Goal: Task Accomplishment & Management: Manage account settings

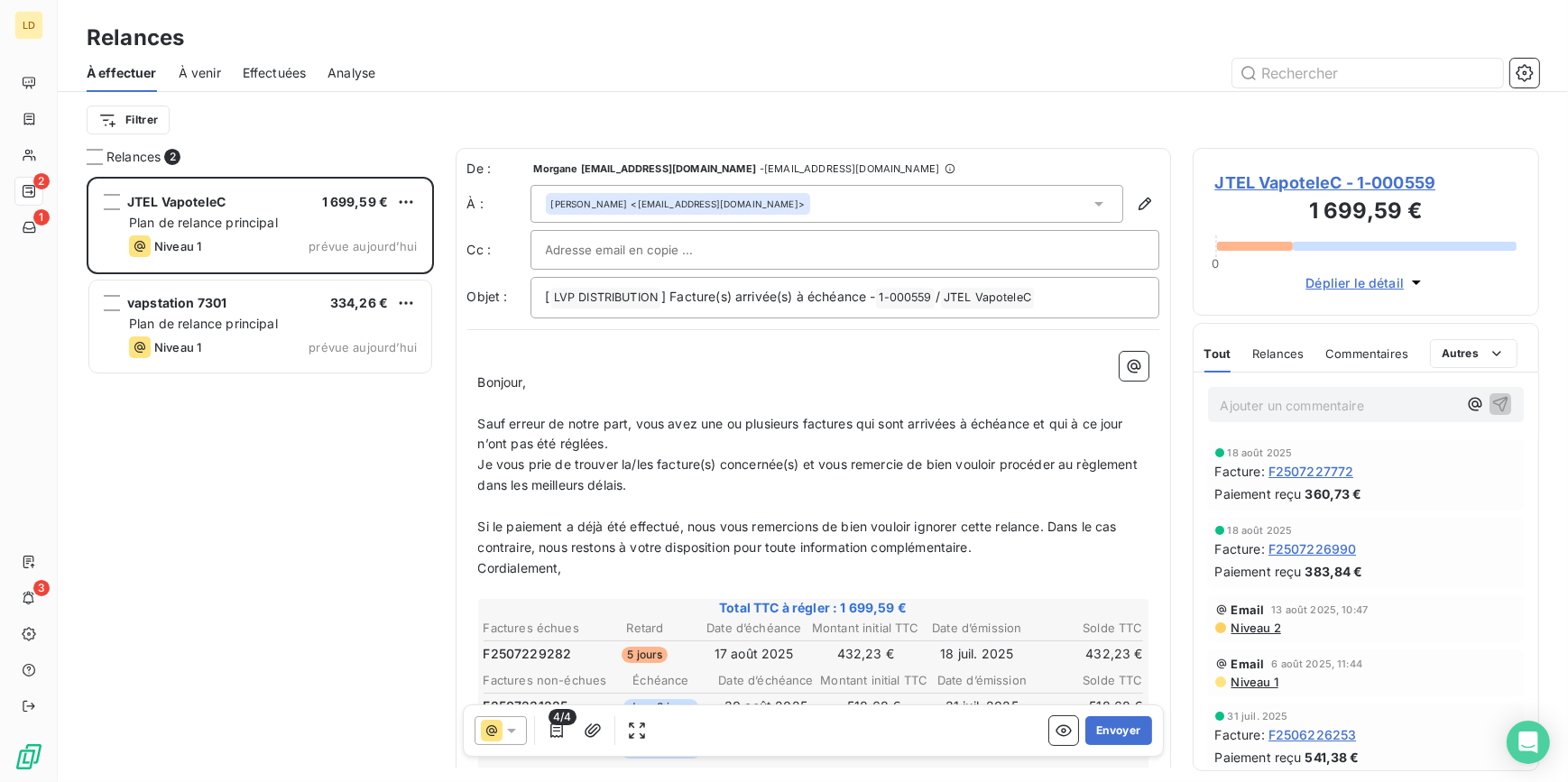
scroll to position [593, 334]
click at [1098, 724] on button "Envoyer" at bounding box center [1118, 731] width 66 height 29
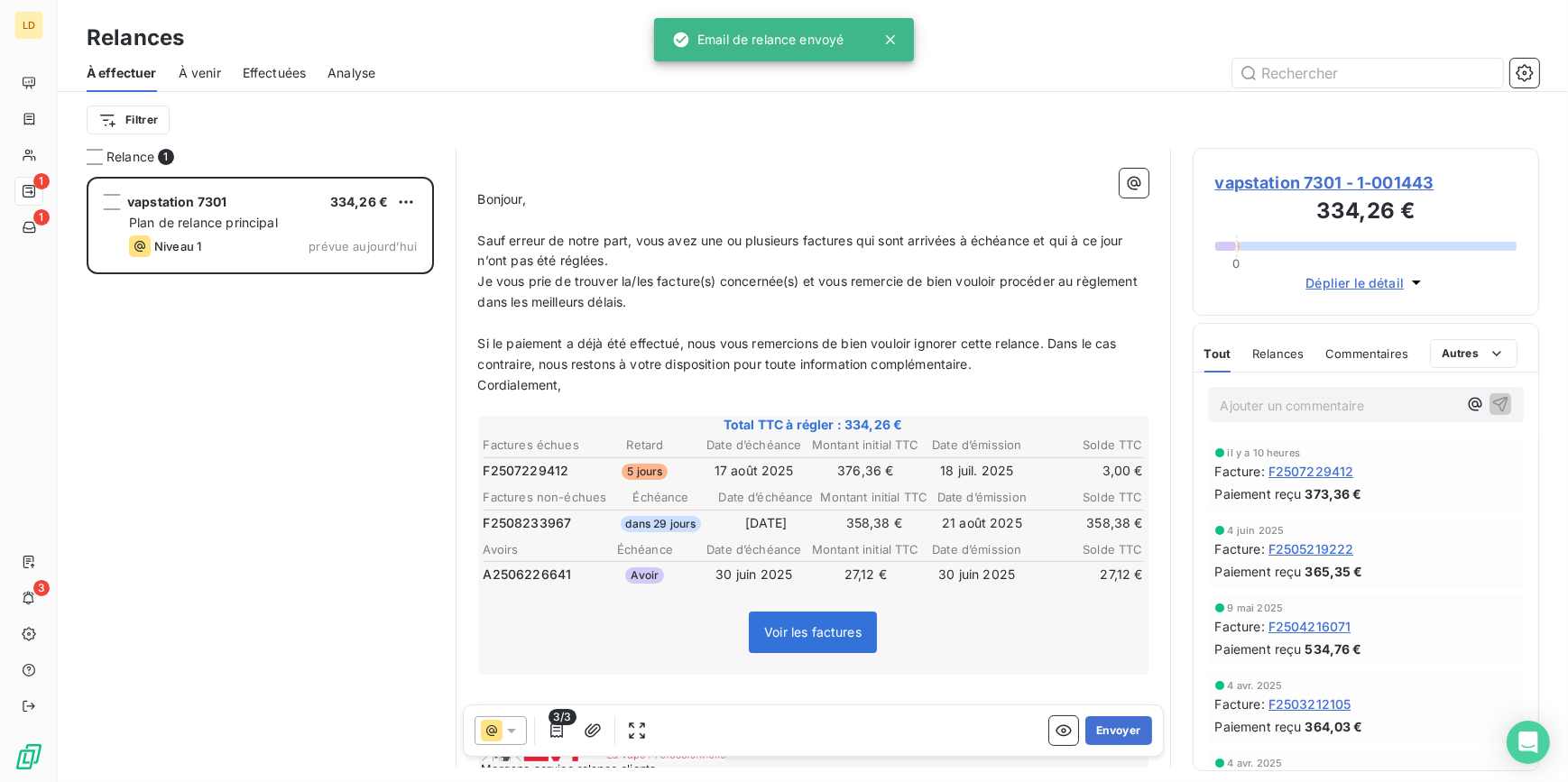
scroll to position [219, 0]
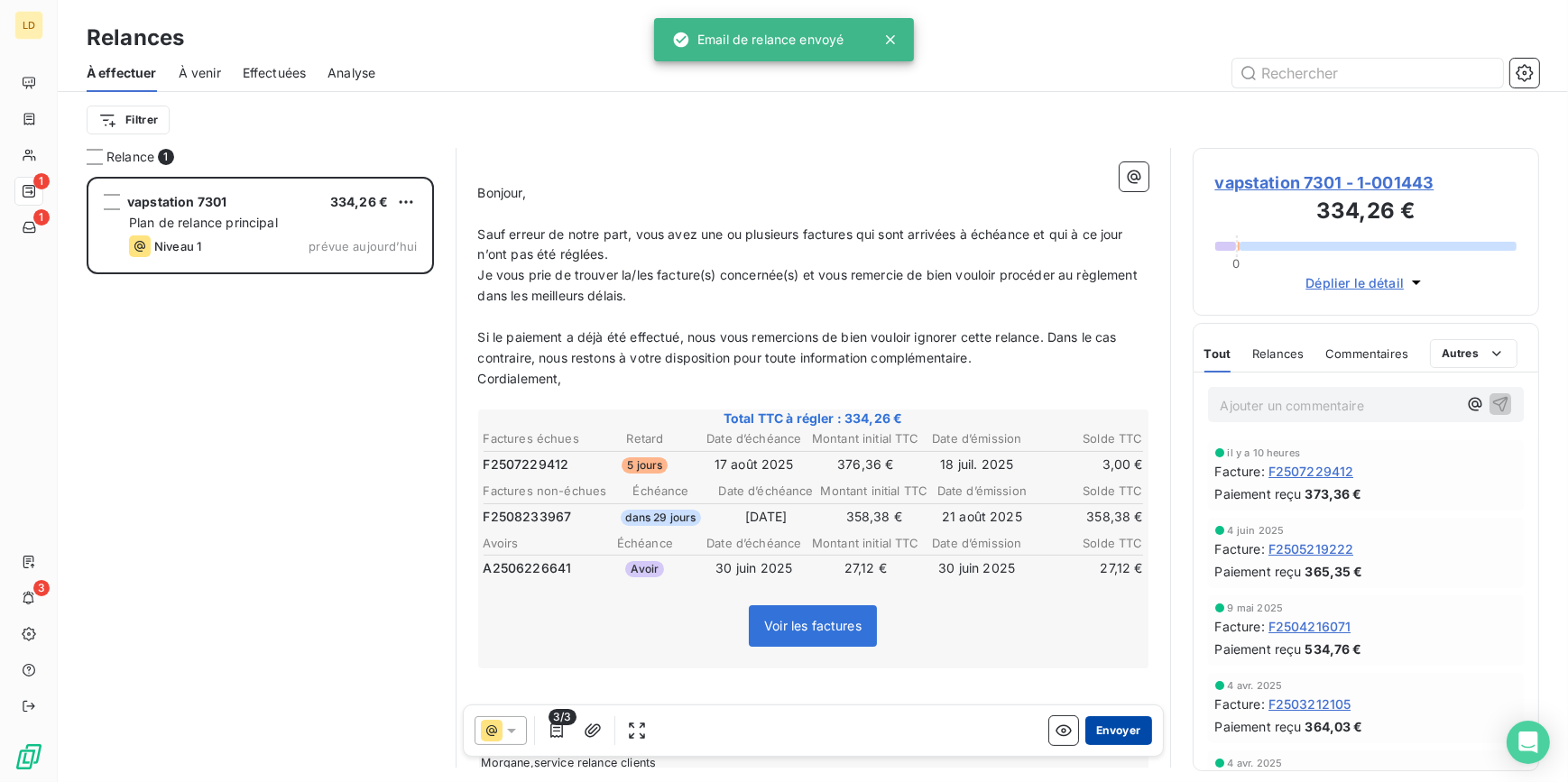
click at [1121, 724] on button "Envoyer" at bounding box center [1118, 731] width 66 height 29
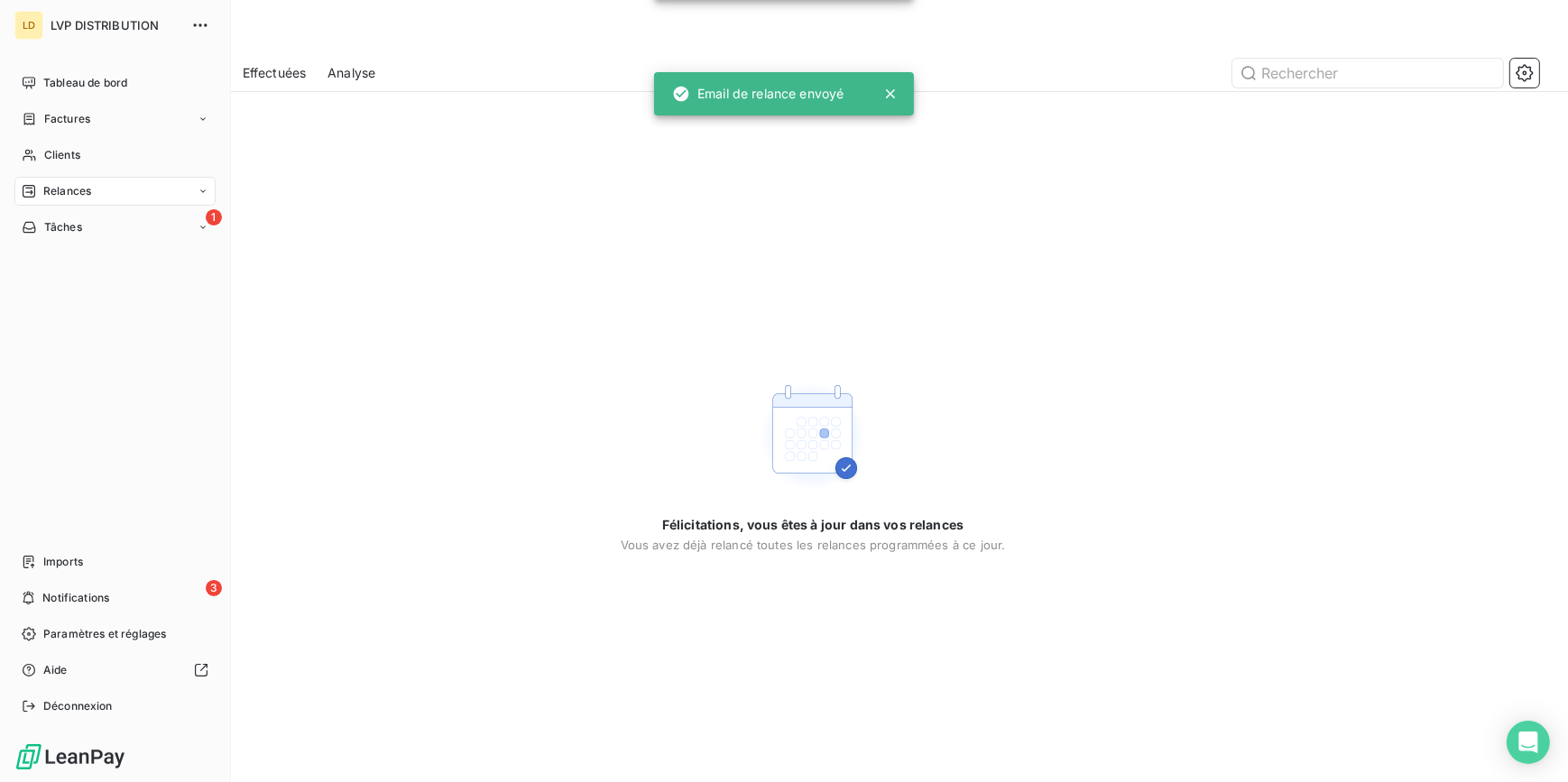
click at [73, 244] on div "Tableau de bord Factures Clients Relances 1 Tâches Imports 3 Notifications Para…" at bounding box center [115, 395] width 201 height 652
click at [86, 234] on div "1 Tâches" at bounding box center [115, 228] width 201 height 29
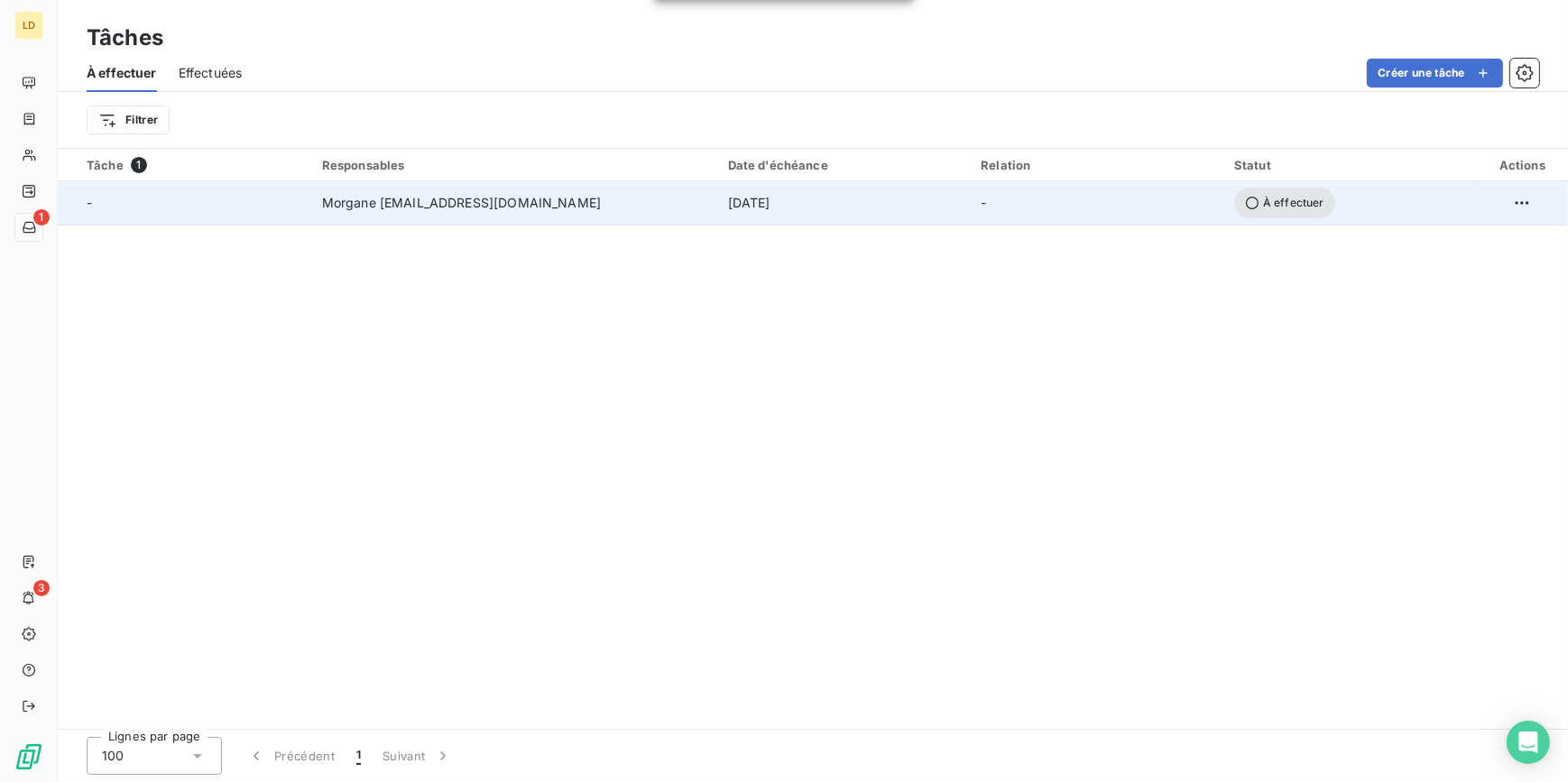
click at [240, 204] on div "-" at bounding box center [193, 203] width 214 height 18
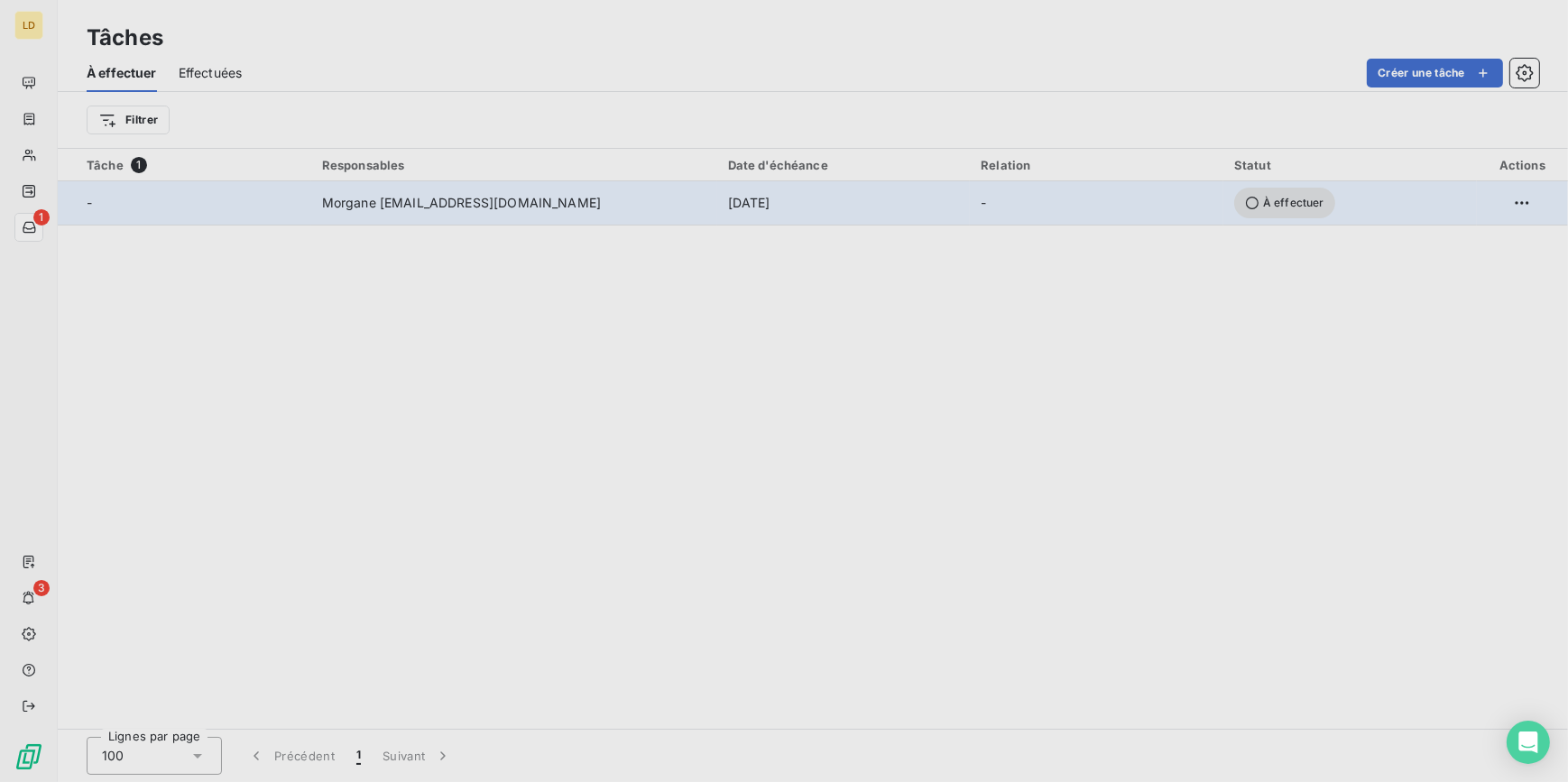
type input "[DATE]"
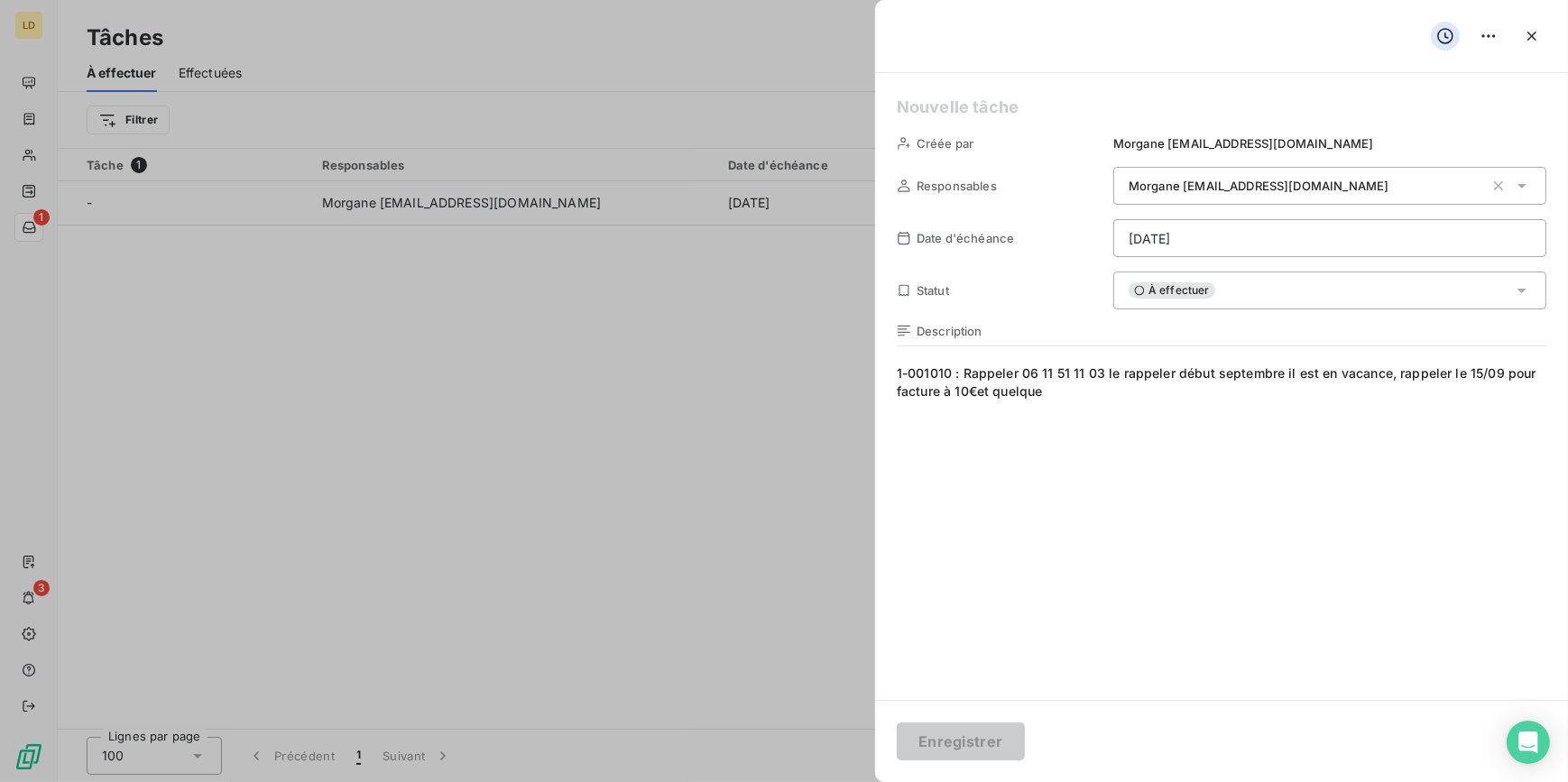
click at [387, 269] on div at bounding box center [784, 391] width 1568 height 782
drag, startPoint x: 950, startPoint y: 372, endPoint x: 891, endPoint y: 373, distance: 59.0
click at [891, 373] on div "Créée par Morgane [EMAIL_ADDRESS][DOMAIN_NAME] Responsables Morgane [EMAIL_ADDR…" at bounding box center [1220, 386] width 692 height 627
copy span "1-001010"
click at [1529, 29] on icon "button" at bounding box center [1532, 36] width 18 height 18
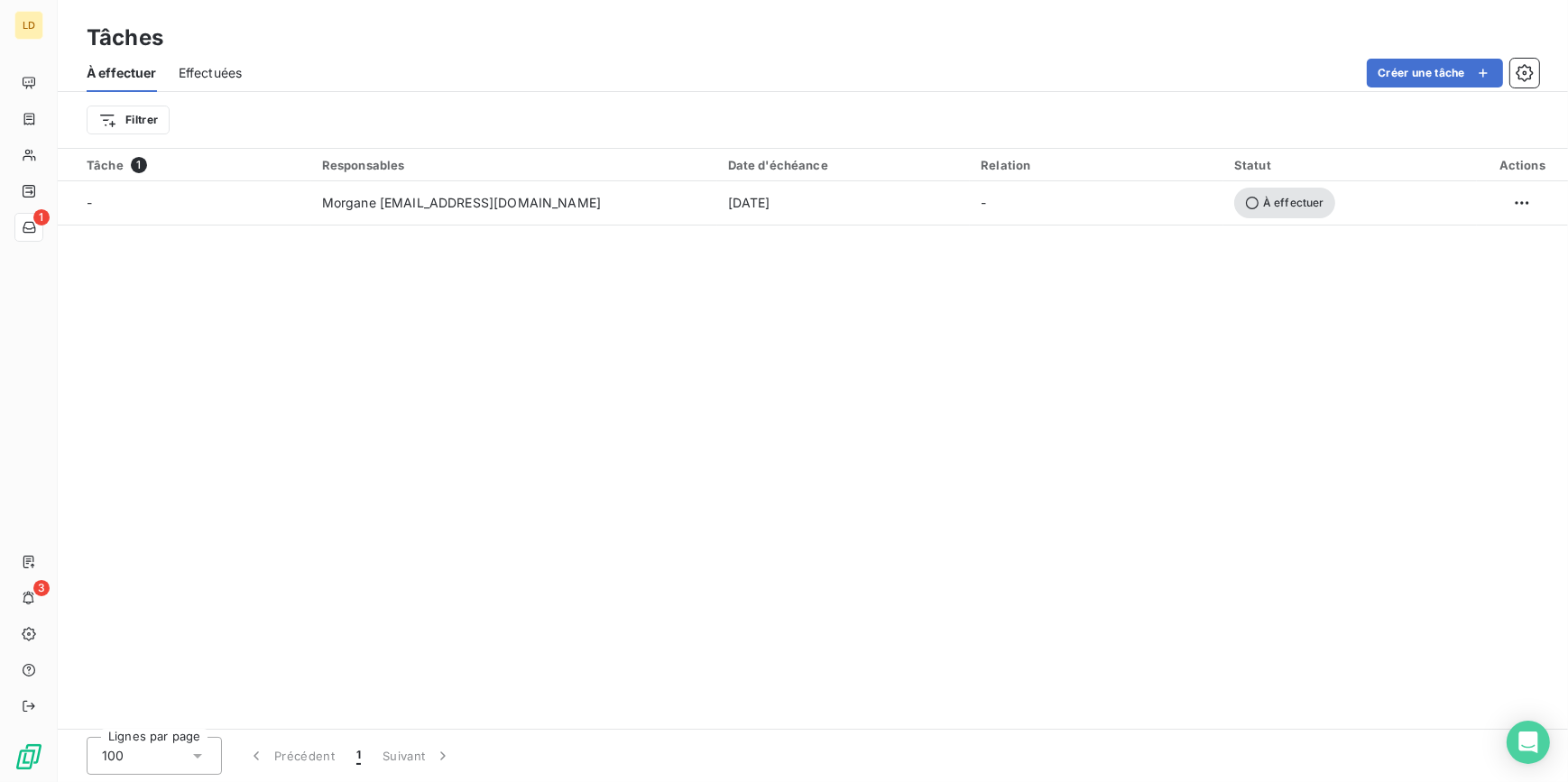
click at [61, 163] on th "Tâche 1" at bounding box center [184, 165] width 254 height 33
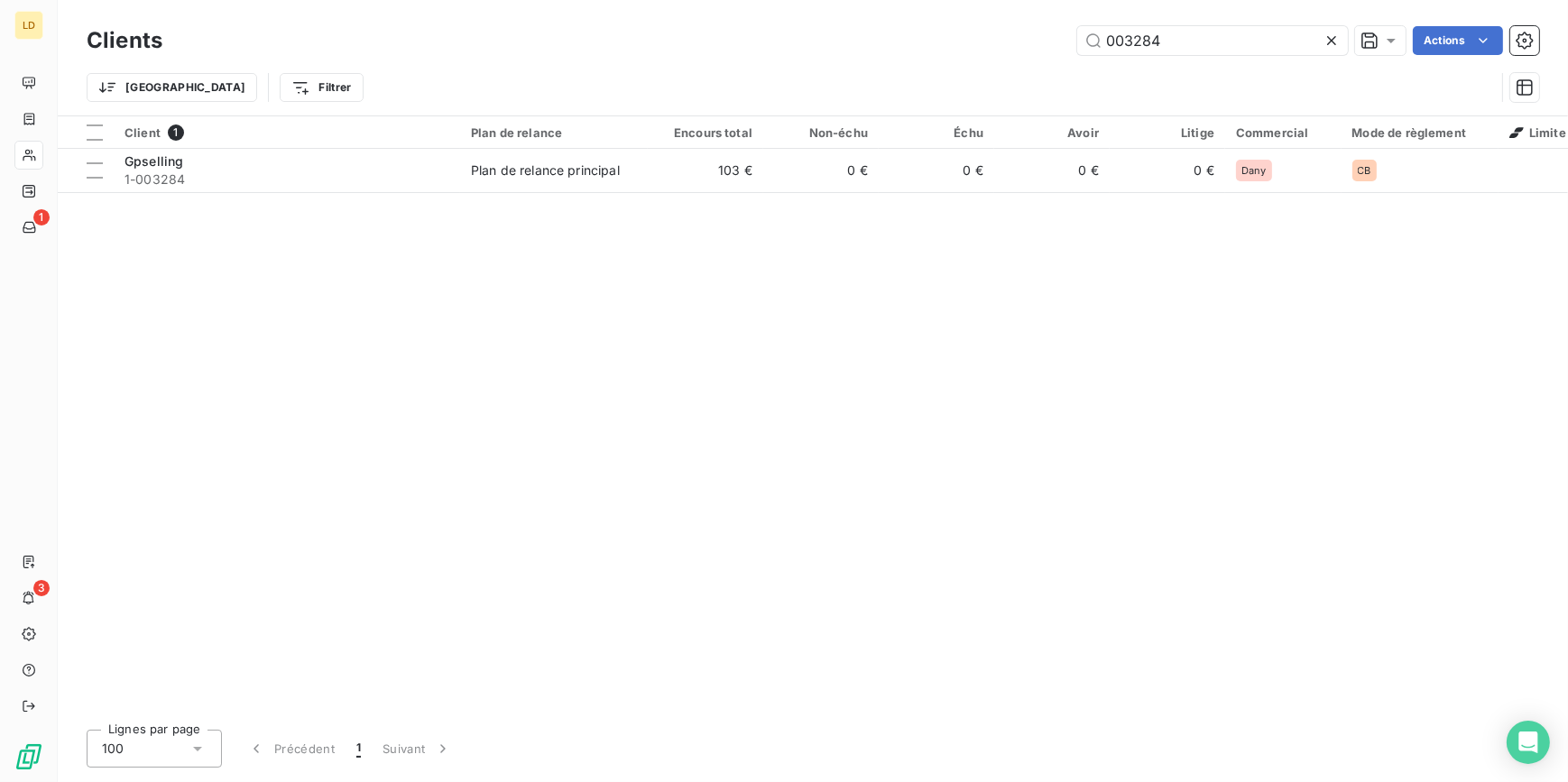
drag, startPoint x: 1109, startPoint y: 36, endPoint x: 1004, endPoint y: 38, distance: 105.0
click at [1013, 32] on div "003284 Actions" at bounding box center [861, 41] width 1355 height 29
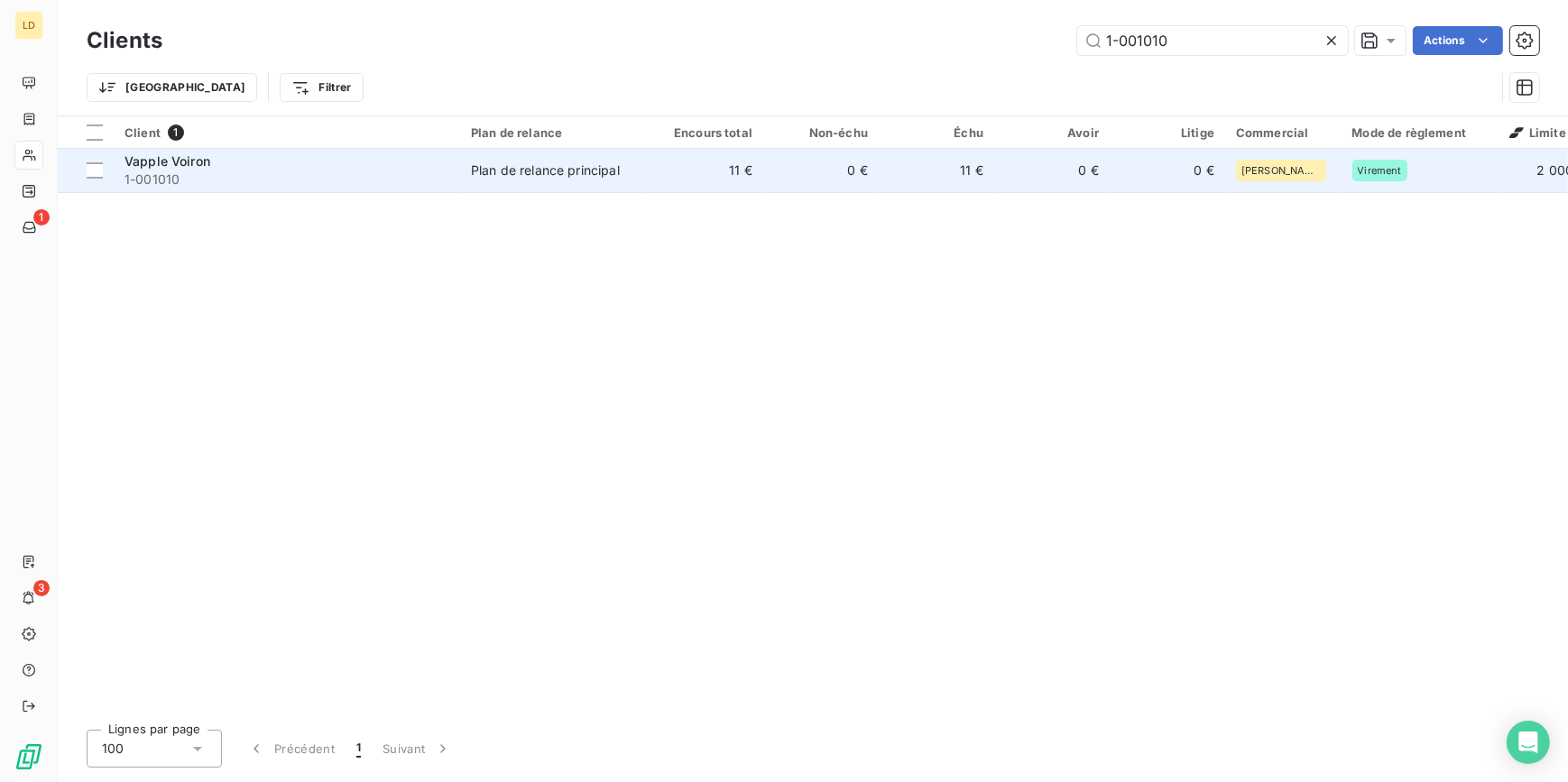
type input "1-001010"
click at [576, 174] on div "Plan de relance principal" at bounding box center [545, 171] width 149 height 18
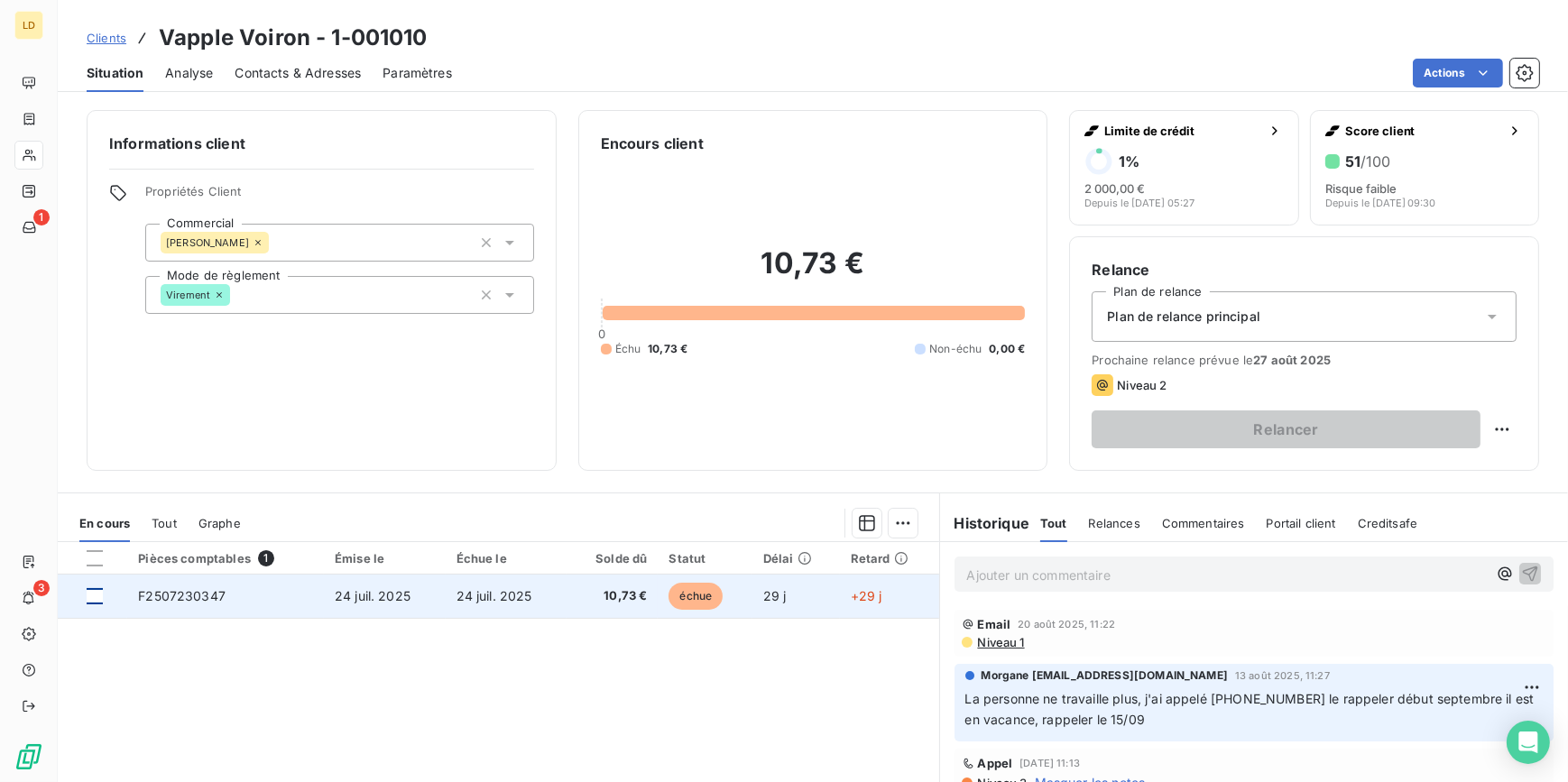
click at [98, 593] on div at bounding box center [95, 596] width 16 height 16
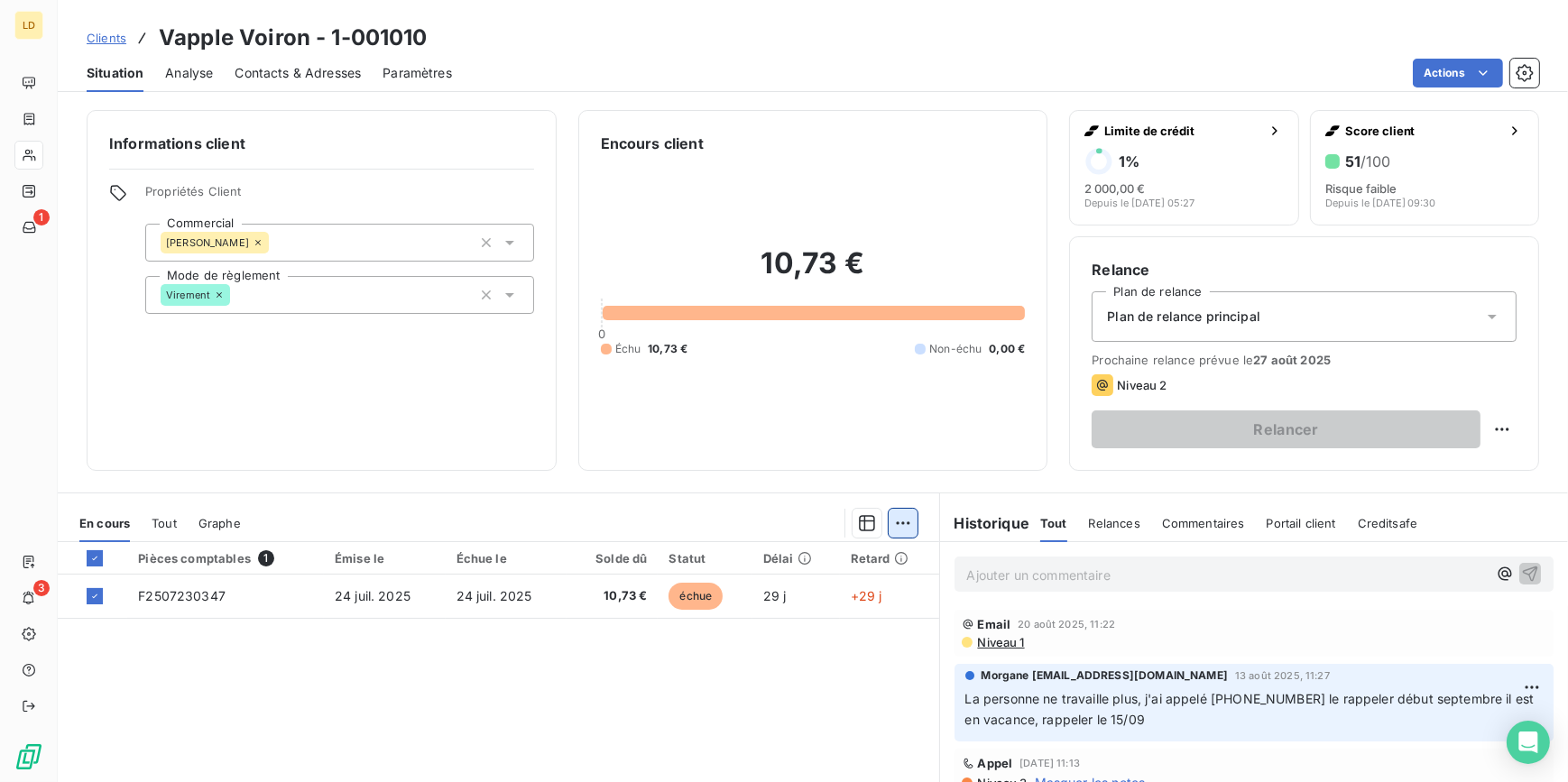
click at [889, 519] on html "LD 1 3 Clients Vapple Voiron - 1-001010 Situation Analyse Contacts & Adresses P…" at bounding box center [784, 391] width 1568 height 782
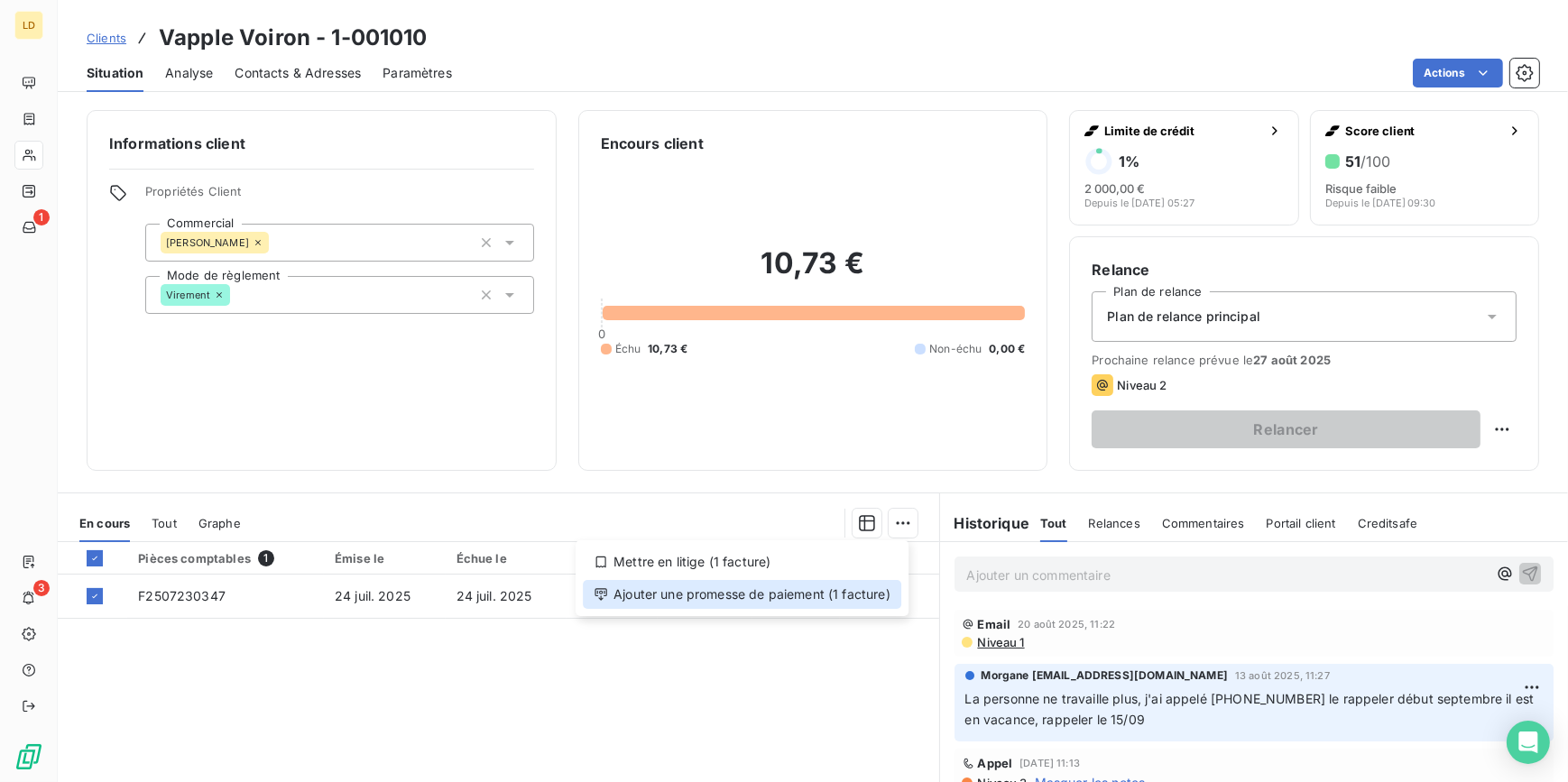
click at [794, 596] on div "Ajouter une promesse de paiement (1 facture)" at bounding box center [742, 595] width 319 height 29
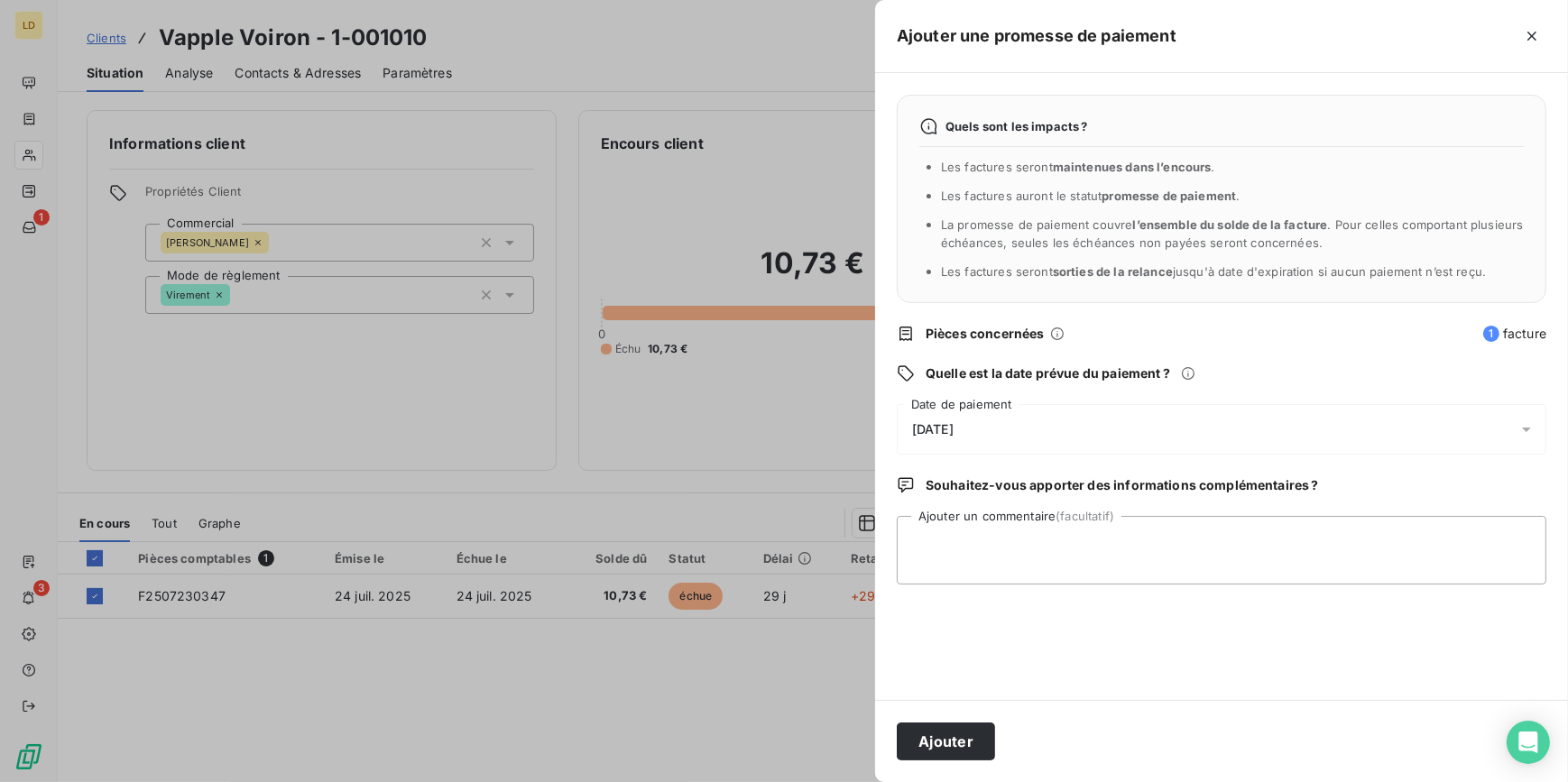
click at [926, 423] on span "[DATE]" at bounding box center [932, 430] width 42 height 14
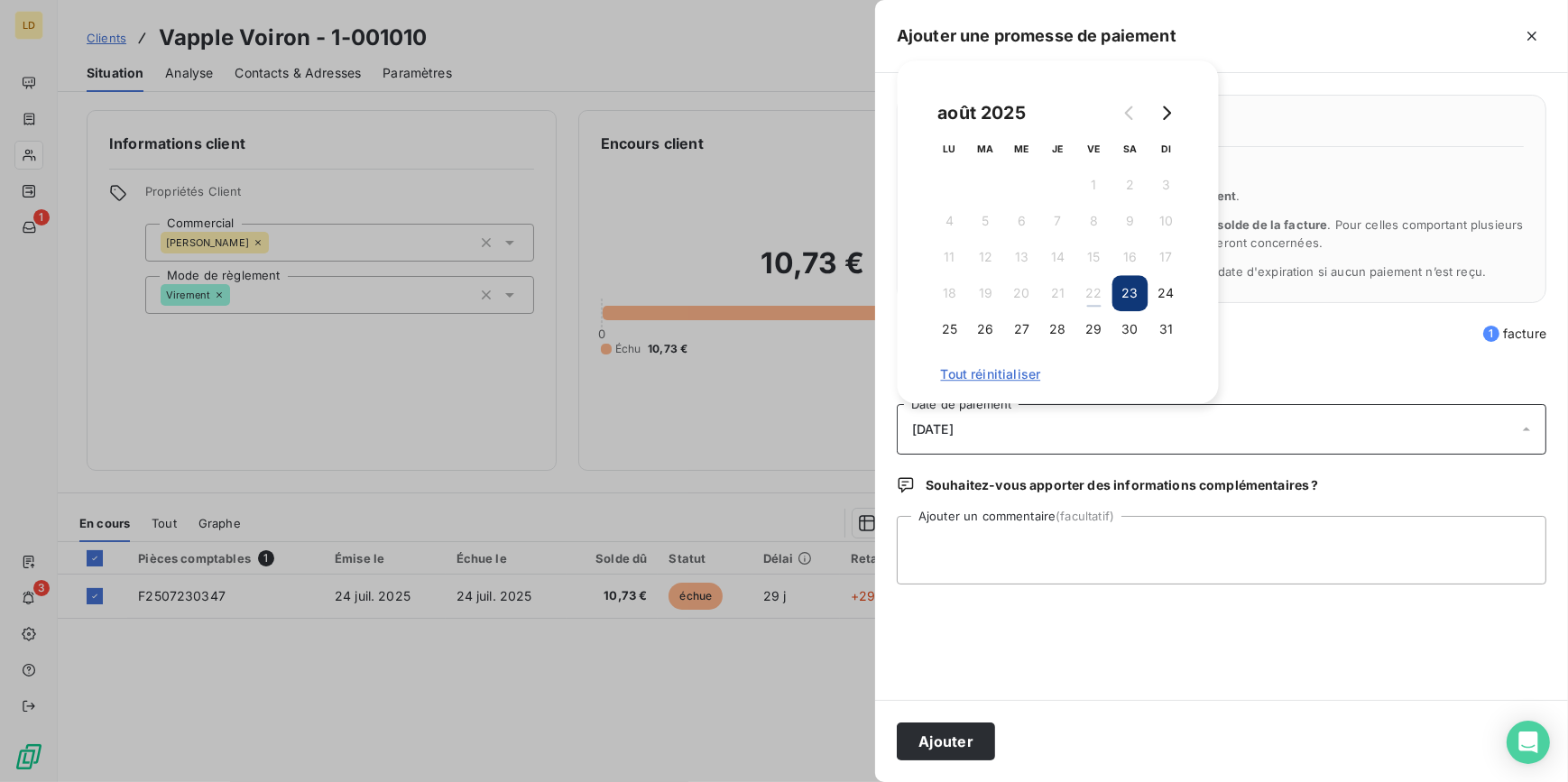
click at [1149, 98] on div at bounding box center [1148, 113] width 72 height 36
click at [1161, 110] on icon "Go to next month" at bounding box center [1166, 113] width 14 height 14
click at [1097, 194] on button "5" at bounding box center [1094, 185] width 36 height 36
click at [1029, 541] on textarea "Ajouter un commentaire (facultatif)" at bounding box center [1220, 551] width 649 height 69
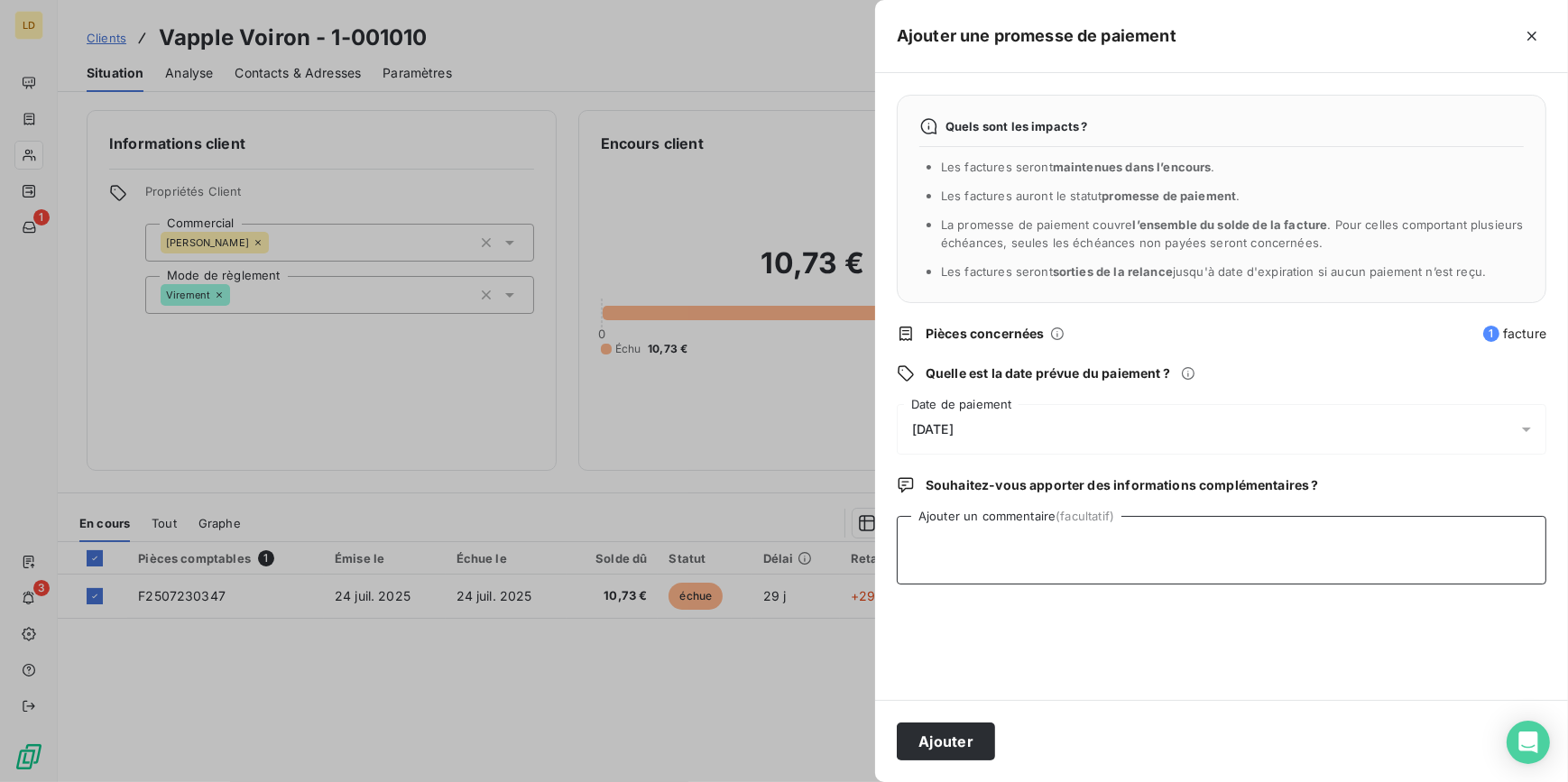
paste textarea "1-001010"
type textarea "1-001010"
click at [938, 731] on button "Ajouter" at bounding box center [945, 741] width 98 height 38
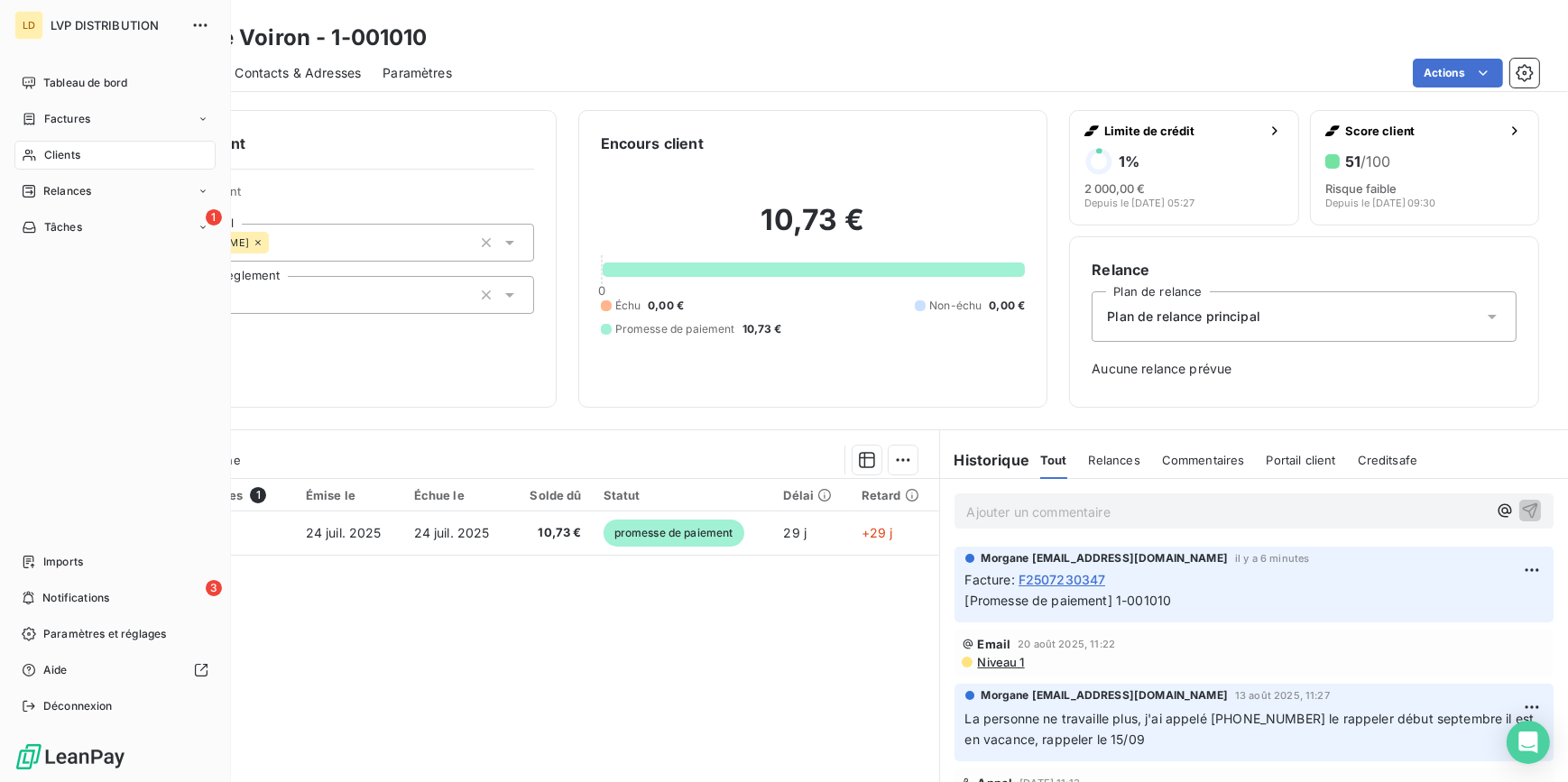
click at [51, 154] on span "Clients" at bounding box center [62, 155] width 36 height 16
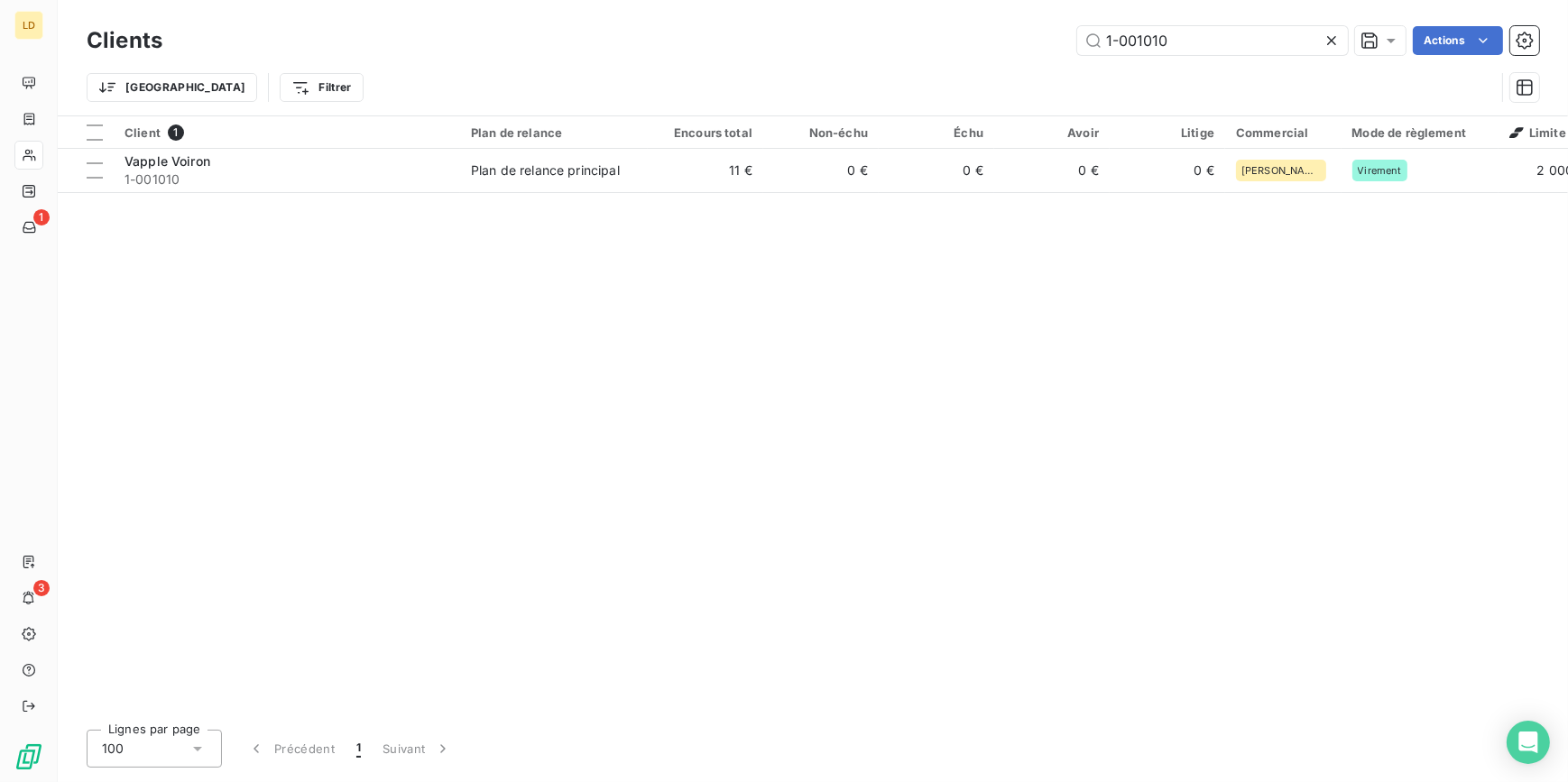
drag, startPoint x: 1207, startPoint y: 43, endPoint x: 1012, endPoint y: 31, distance: 195.4
click at [1028, 30] on div "1-001010 Actions" at bounding box center [861, 41] width 1355 height 29
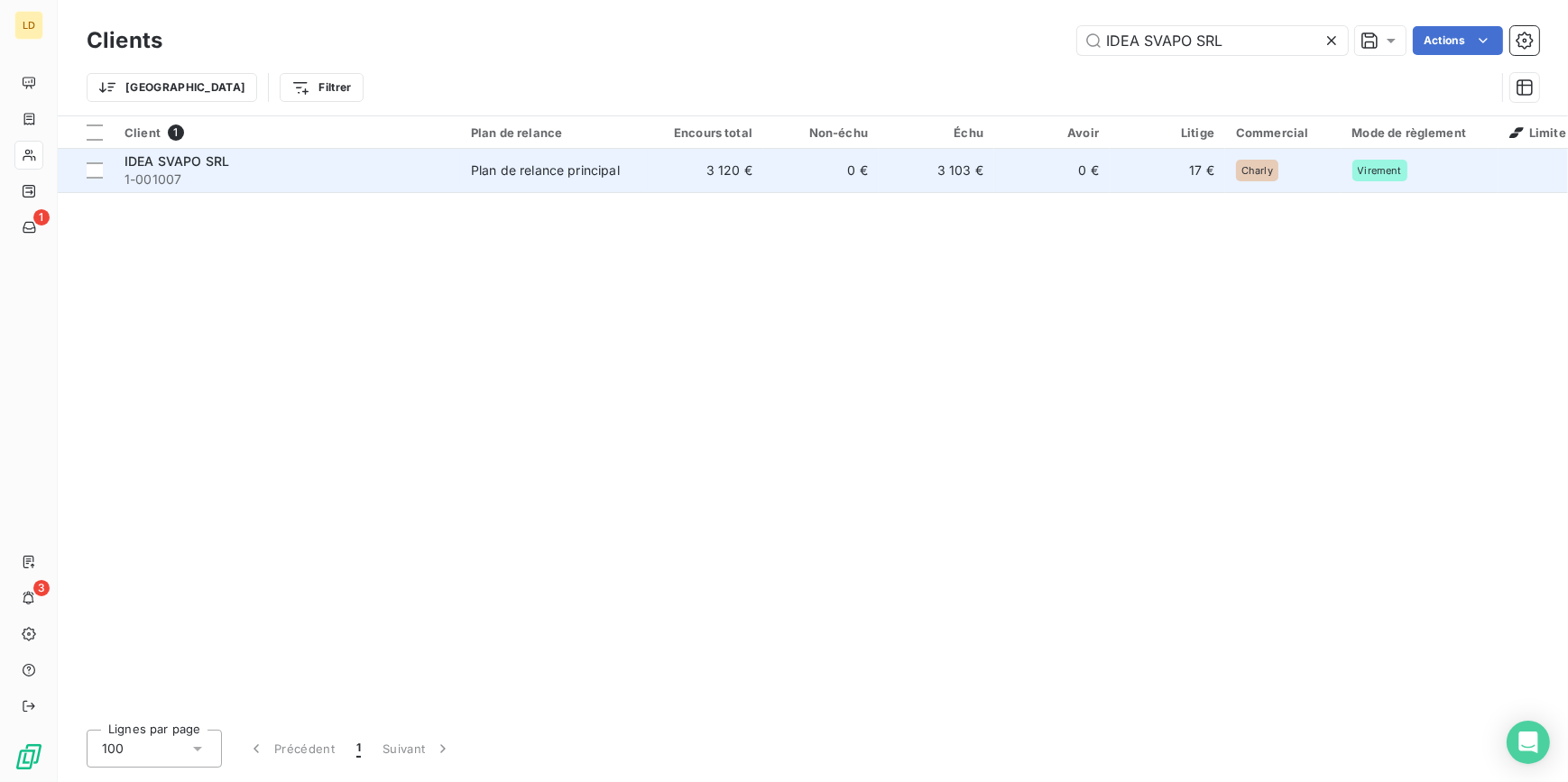
type input "IDEA SVAPO SRL"
click at [738, 177] on td "3 120 €" at bounding box center [705, 171] width 116 height 43
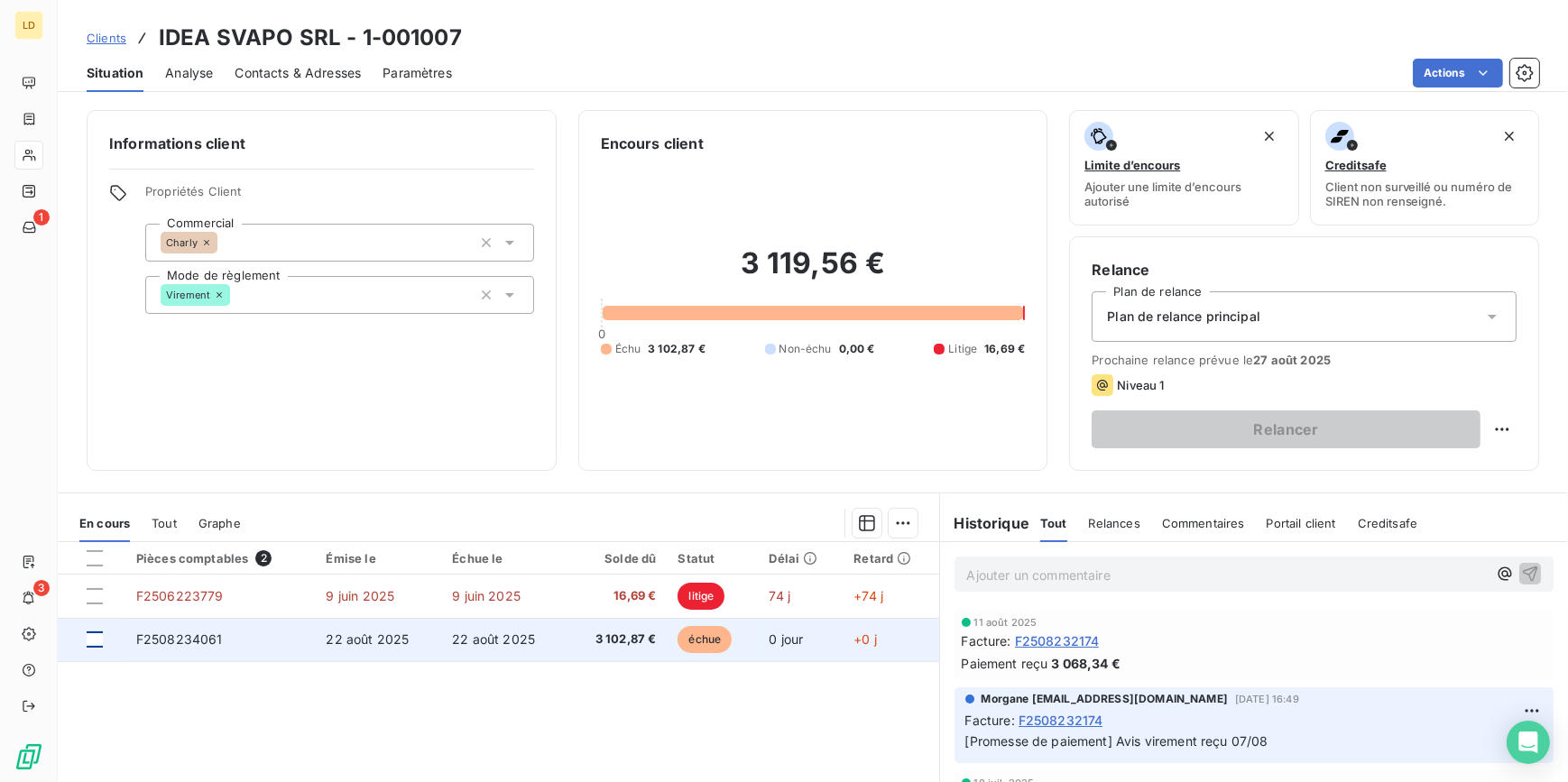
click at [96, 634] on div at bounding box center [95, 639] width 16 height 16
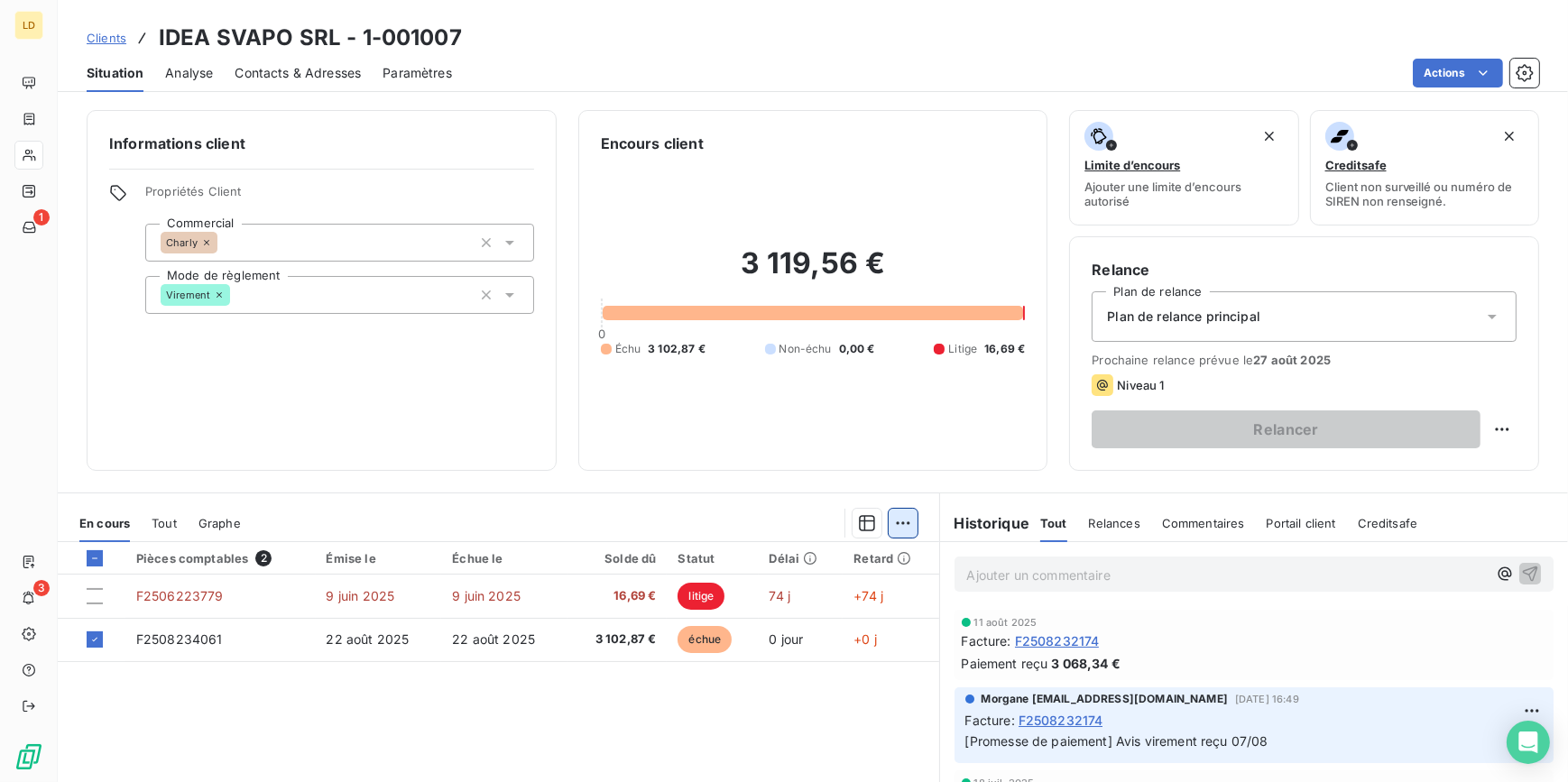
click at [895, 526] on html "LD 1 3 Clients IDEA SVAPO SRL - 1-001007 Situation Analyse Contacts & Adresses …" at bounding box center [784, 391] width 1568 height 782
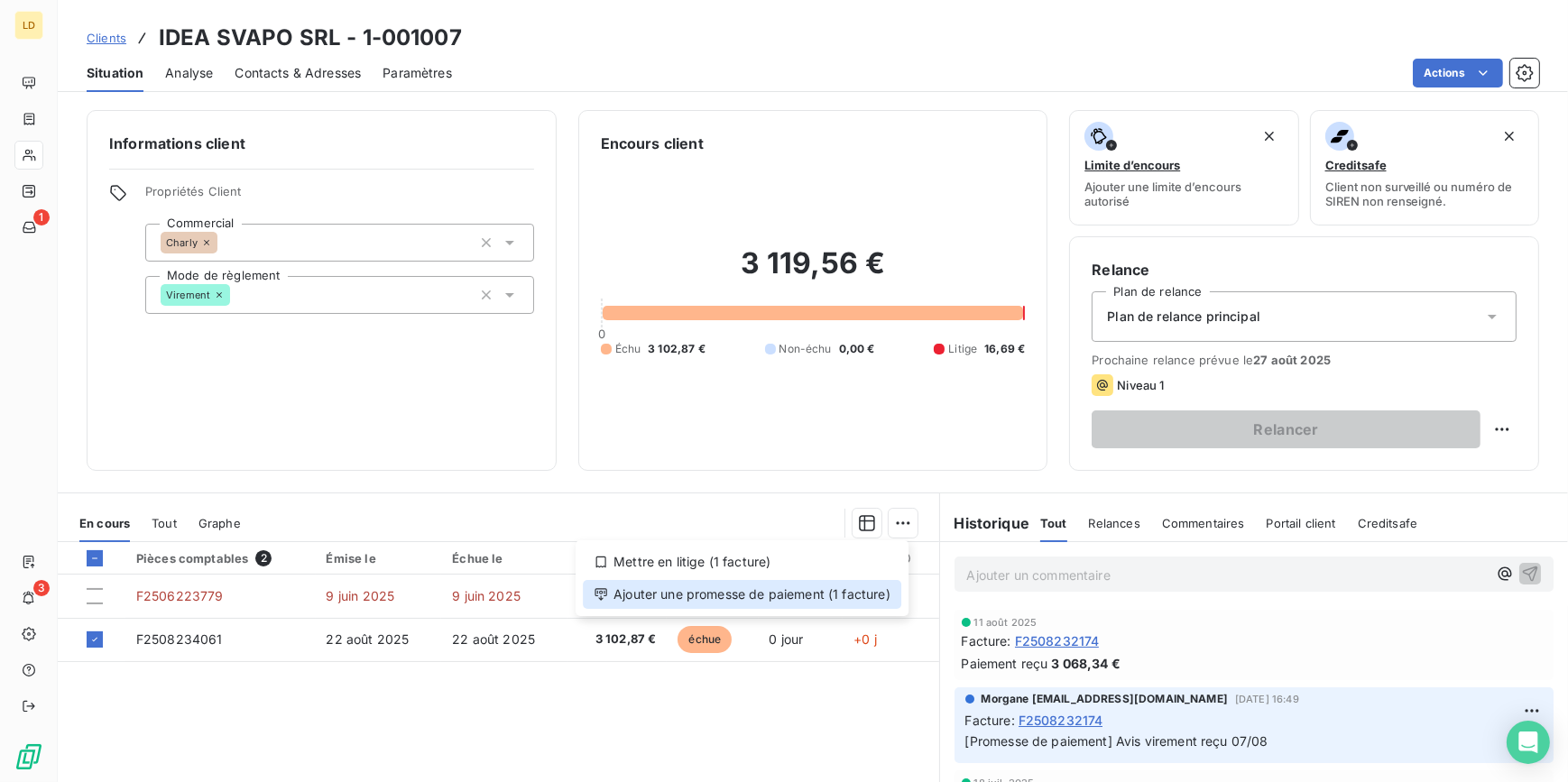
click at [826, 586] on div "Ajouter une promesse de paiement (1 facture)" at bounding box center [742, 595] width 319 height 29
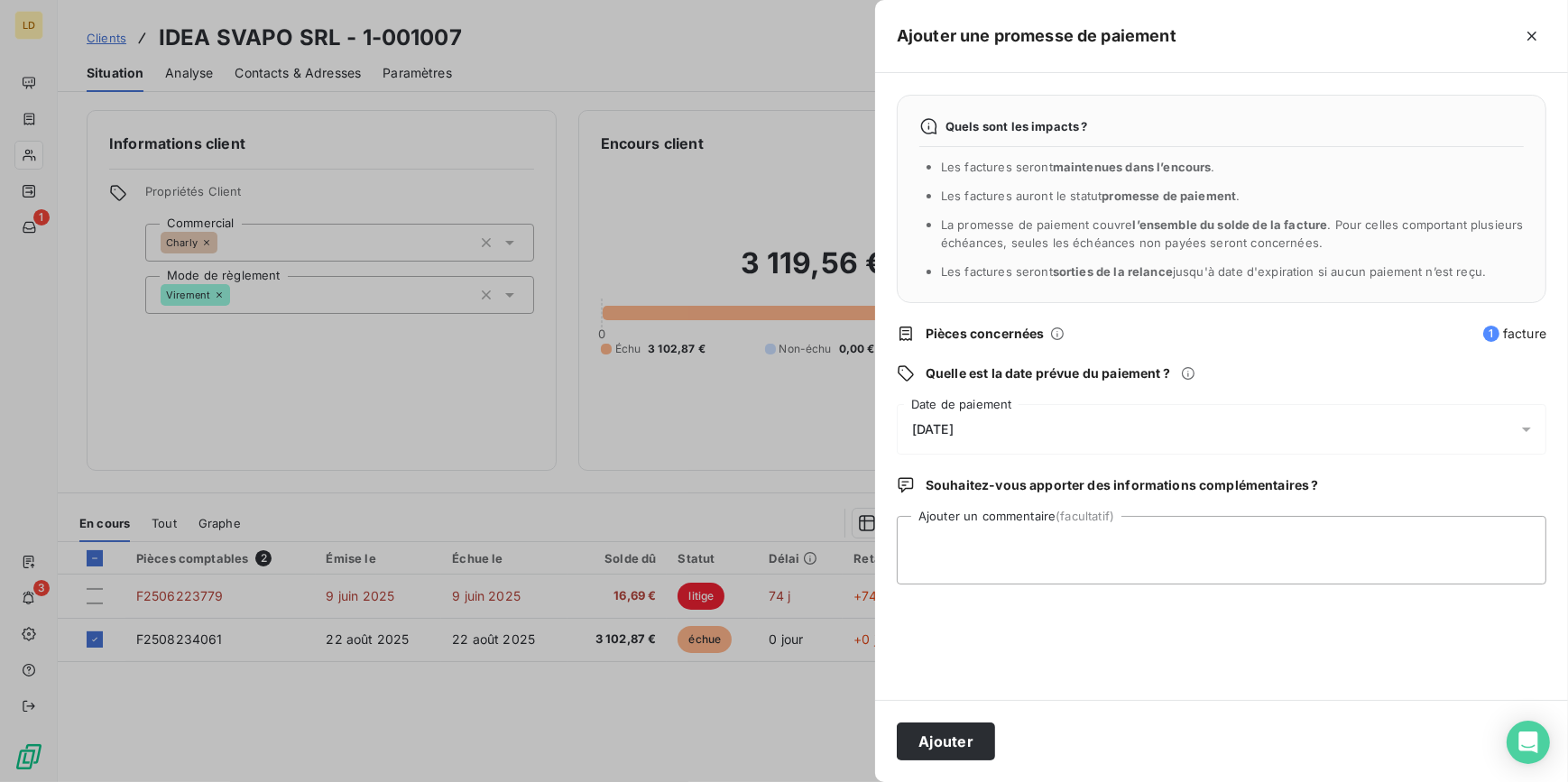
click at [953, 431] on span "[DATE]" at bounding box center [932, 430] width 42 height 14
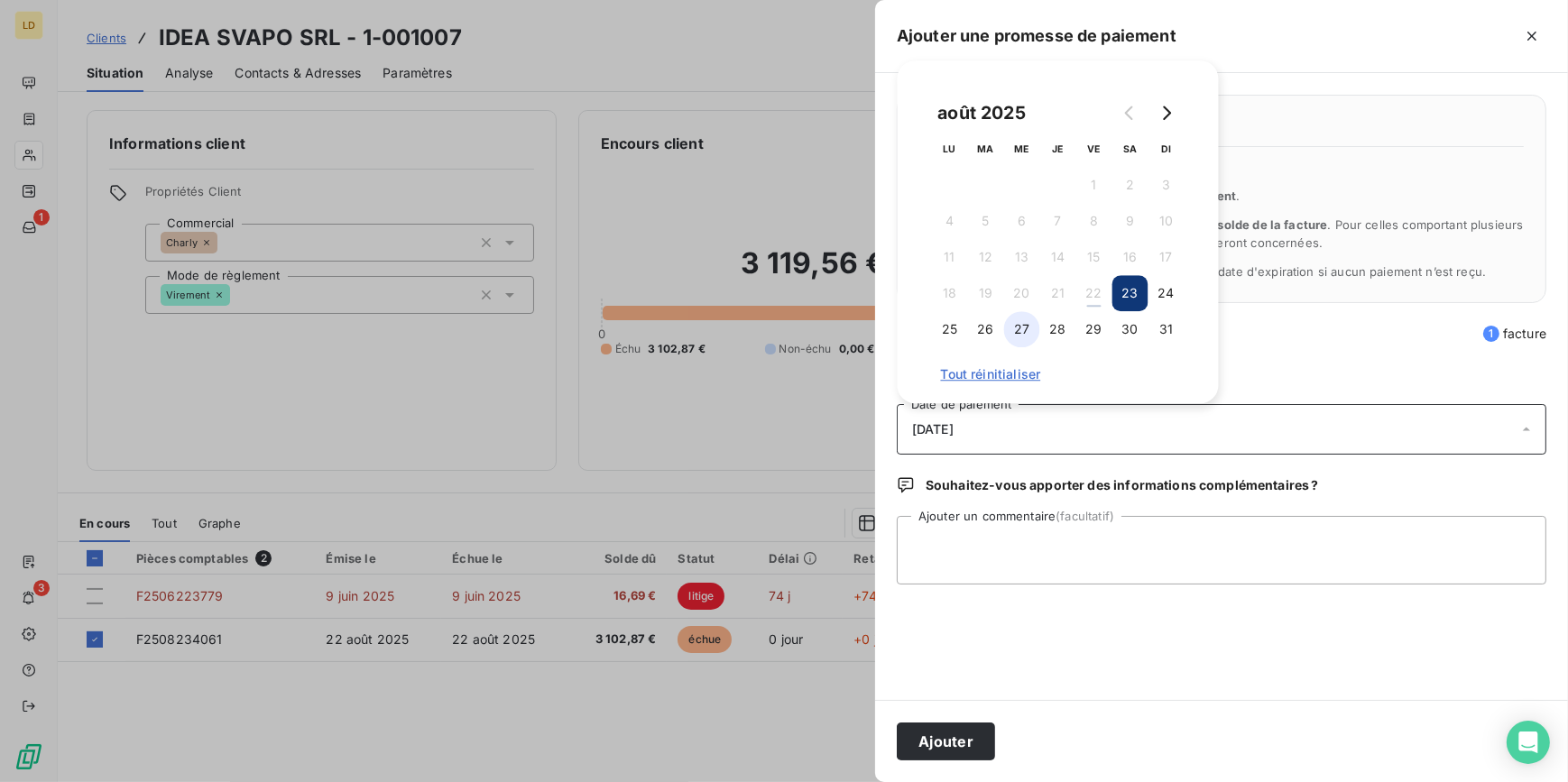
click at [1015, 324] on button "27" at bounding box center [1022, 330] width 36 height 36
click at [1004, 551] on textarea "Ajouter un commentaire (facultatif)" at bounding box center [1220, 551] width 649 height 69
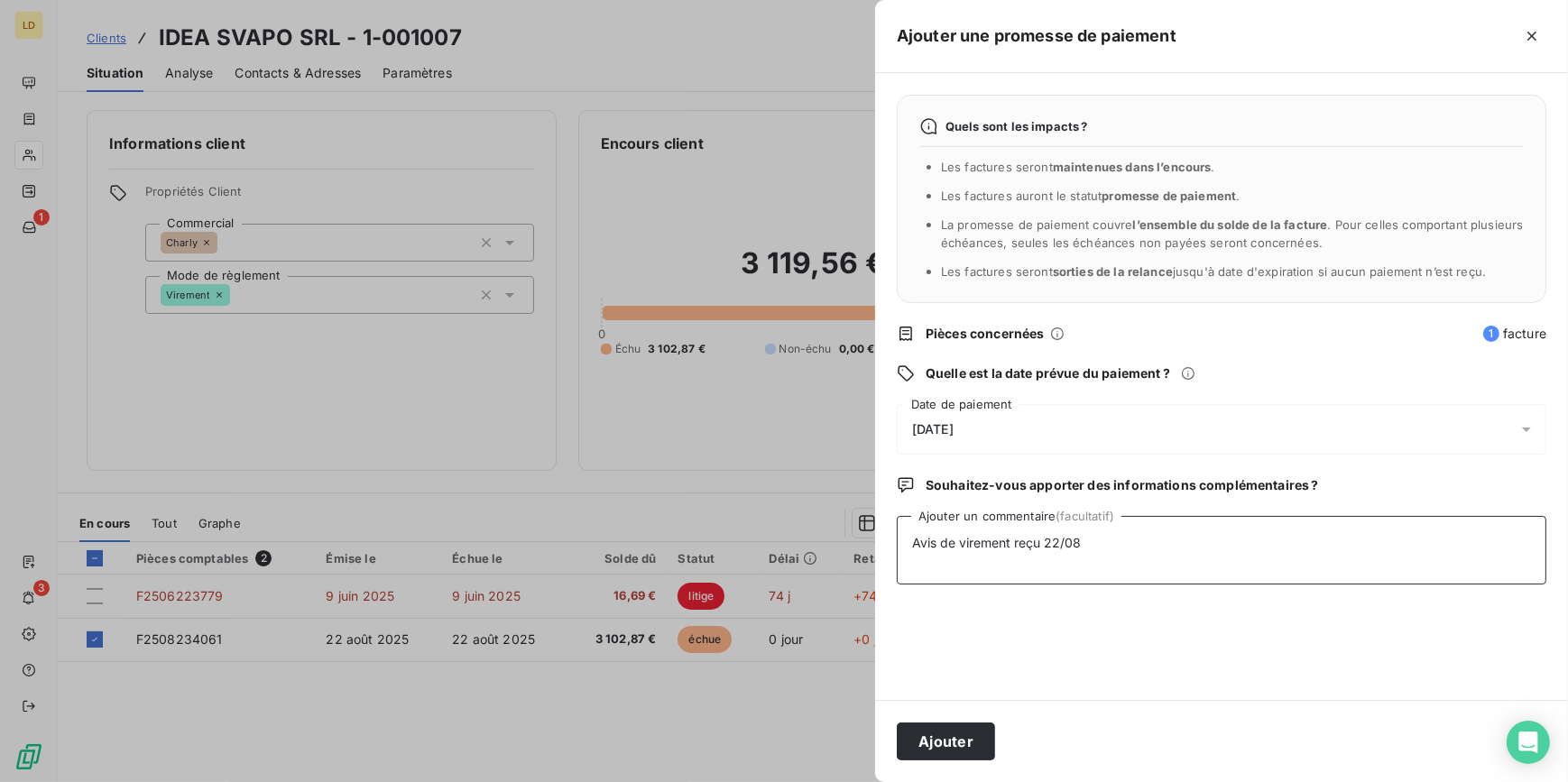
type textarea "Avis de virement reçu 22/08"
click at [945, 718] on div "Ajouter" at bounding box center [1220, 740] width 692 height 82
click at [965, 731] on button "Ajouter" at bounding box center [945, 741] width 98 height 38
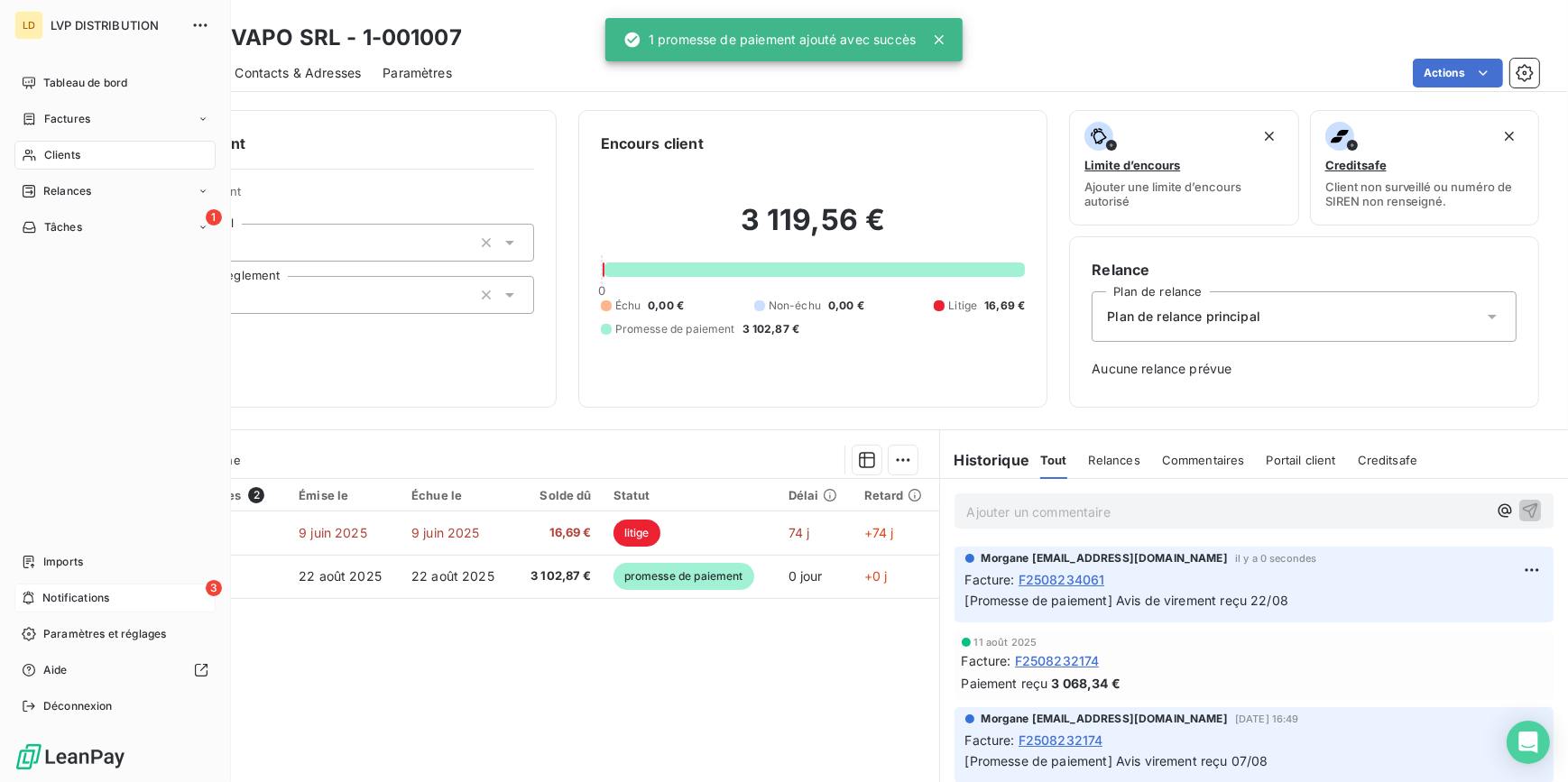
click at [72, 602] on span "Notifications" at bounding box center [76, 598] width 67 height 16
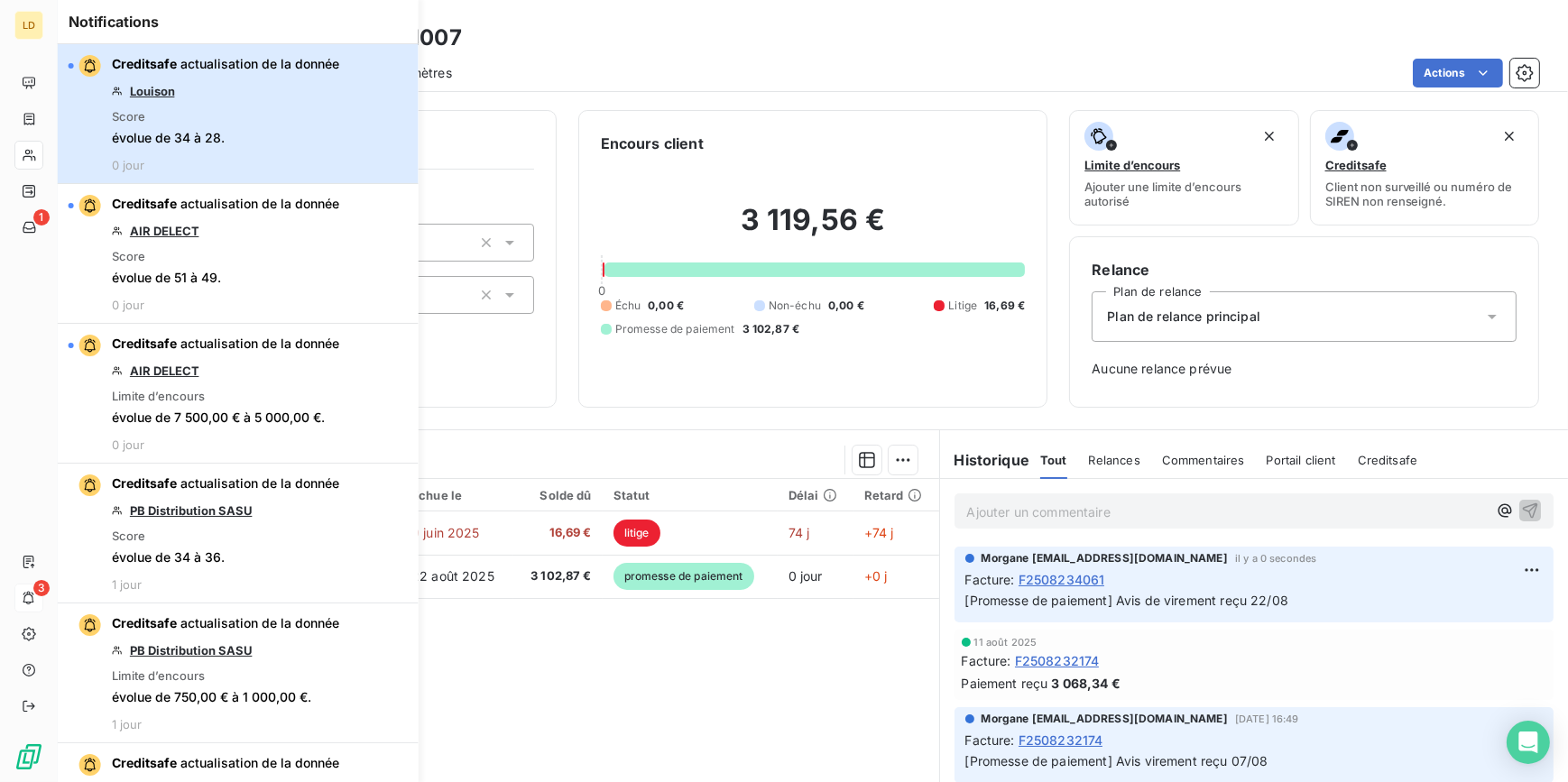
click at [277, 103] on div "Creditsafe actualisation de la donnée [PERSON_NAME] Score évolue de 34 à 28. 0 …" at bounding box center [226, 114] width 227 height 117
